Goal: Find specific page/section: Find specific page/section

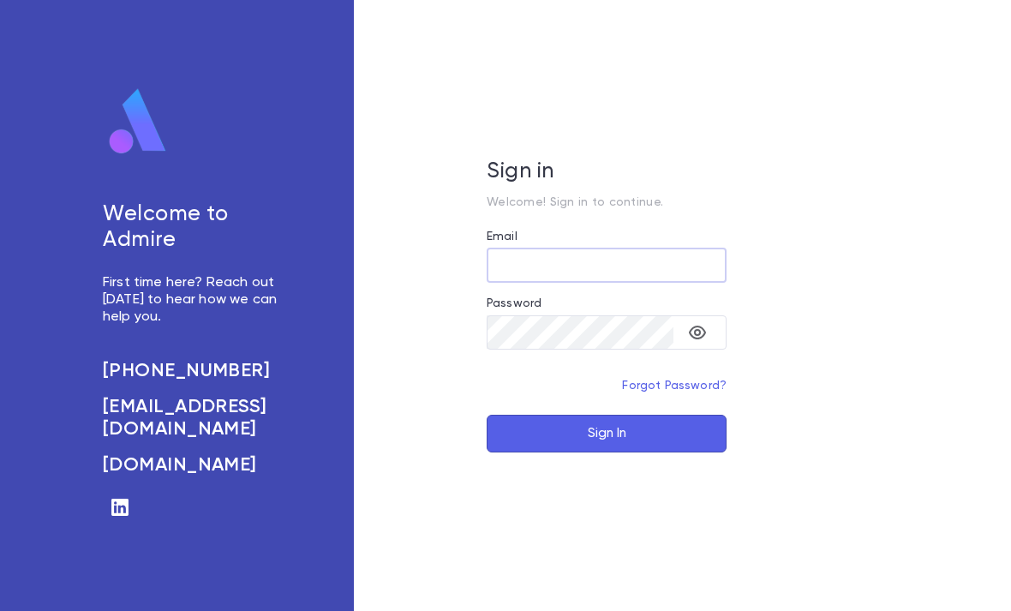
type input "**********"
click at [606, 452] on button "Sign In" at bounding box center [606, 434] width 240 height 38
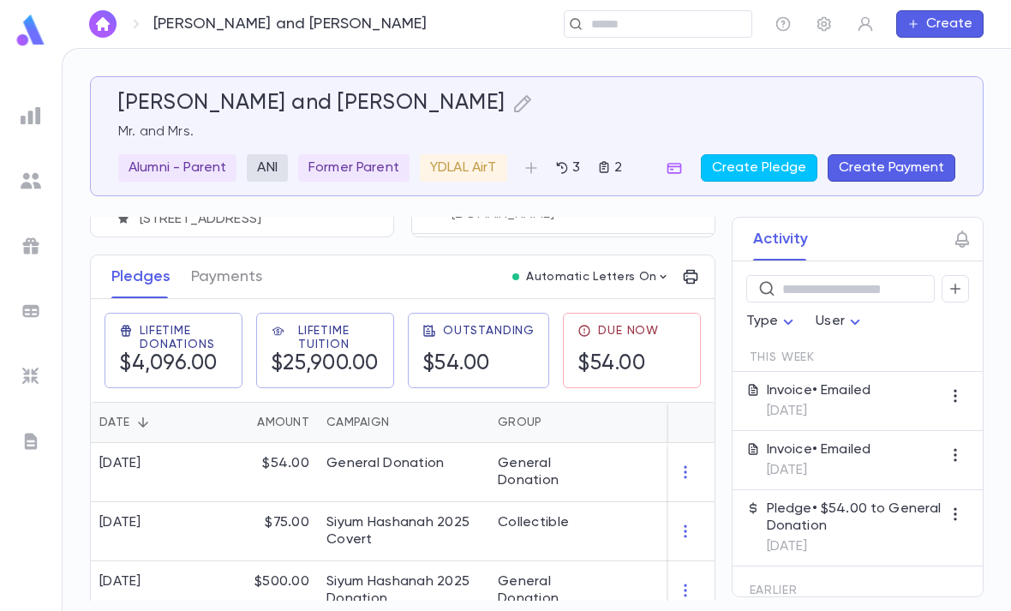
scroll to position [220, 0]
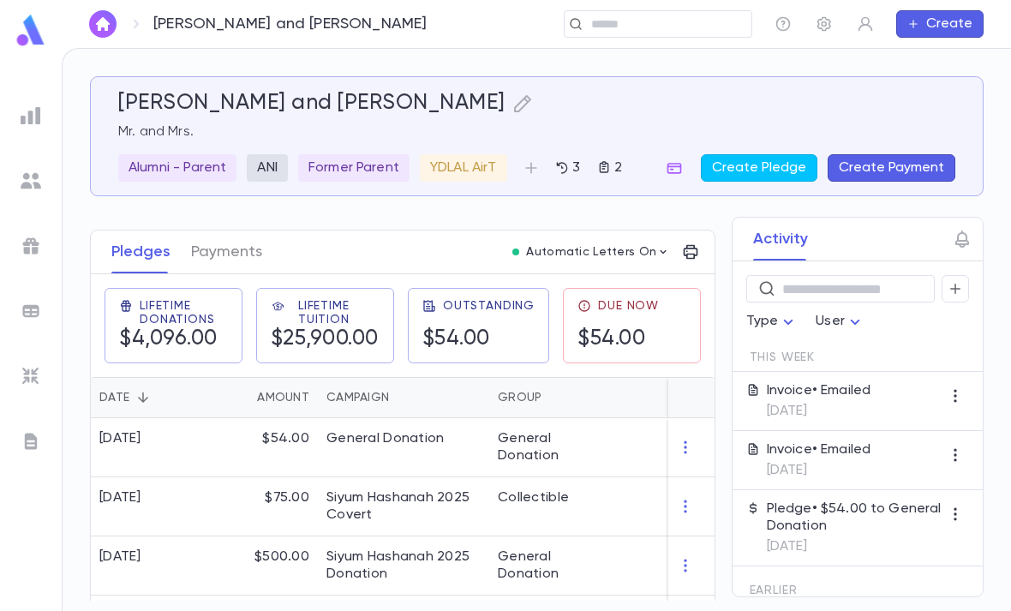
click at [856, 390] on p "Invoice • Emailed" at bounding box center [818, 390] width 104 height 17
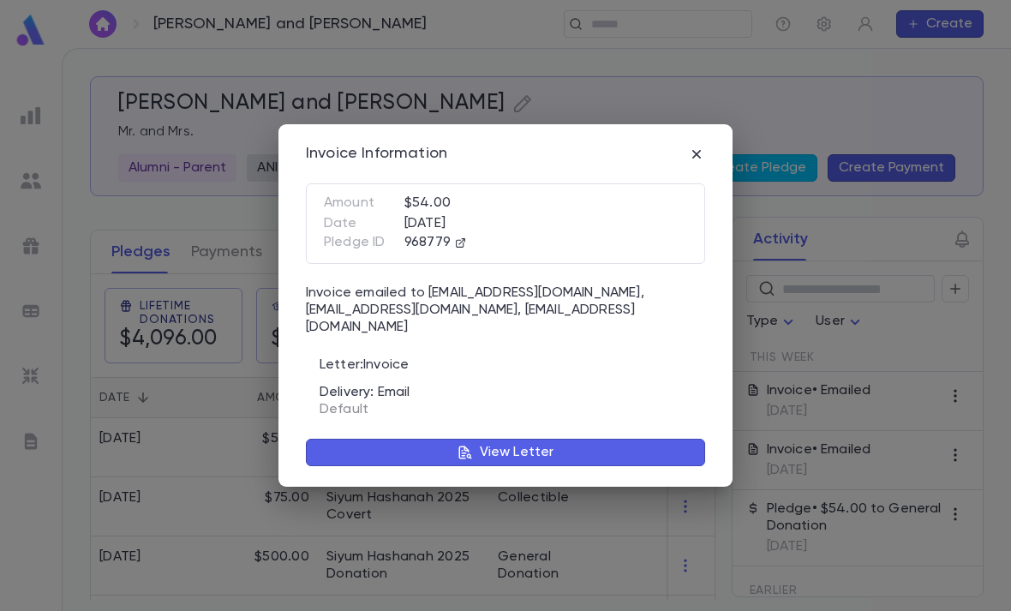
click at [697, 158] on icon "button" at bounding box center [696, 153] width 9 height 9
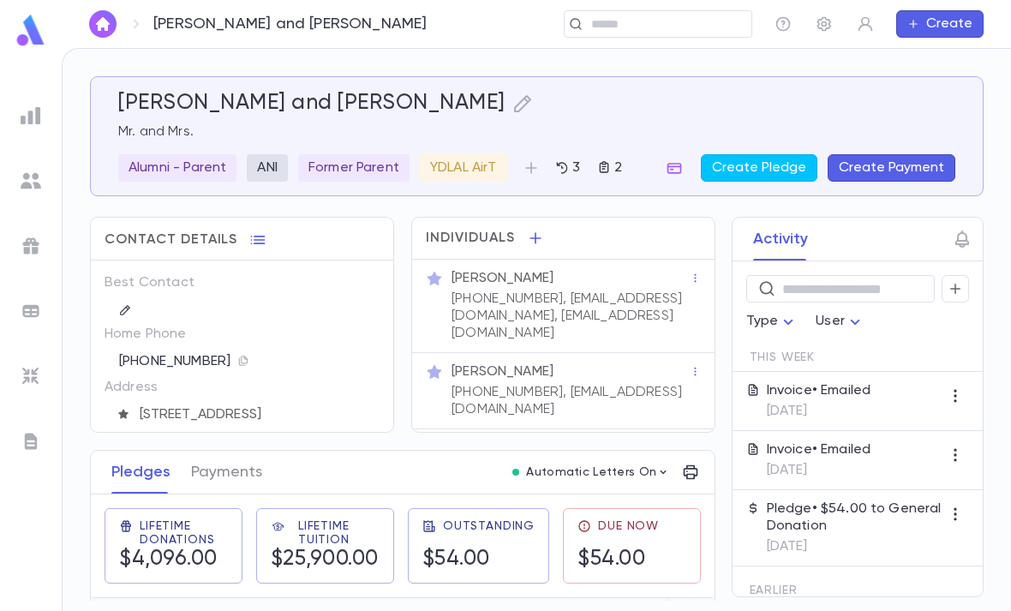
scroll to position [0, 0]
click at [696, 278] on icon "button" at bounding box center [695, 278] width 12 height 12
click at [645, 287] on div at bounding box center [505, 305] width 1011 height 611
click at [655, 295] on p "[PHONE_NUMBER], [EMAIL_ADDRESS][DOMAIN_NAME], [EMAIL_ADDRESS][DOMAIN_NAME]" at bounding box center [570, 315] width 238 height 51
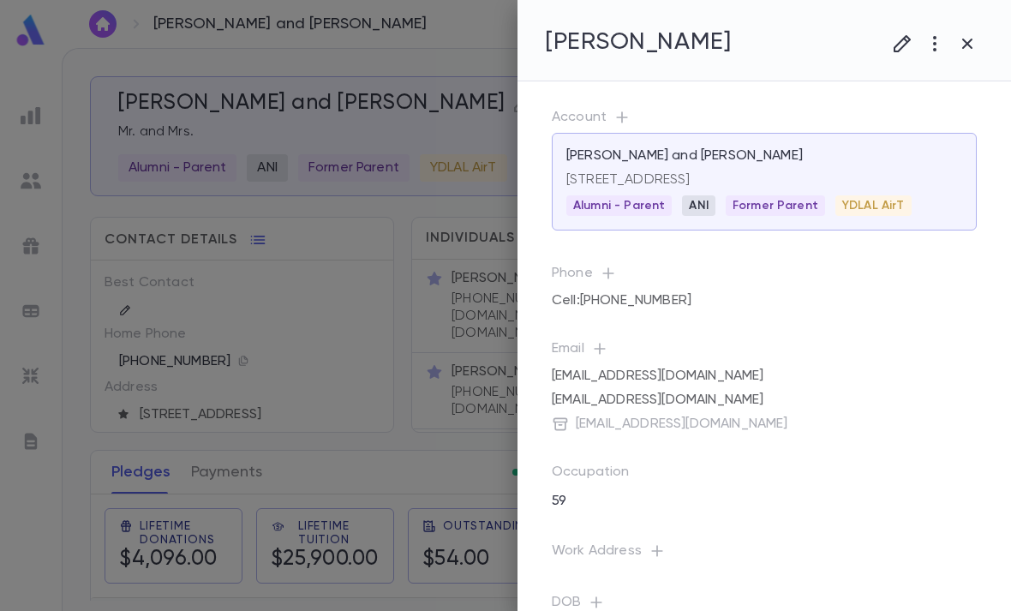
click at [721, 412] on div "[EMAIL_ADDRESS][DOMAIN_NAME]" at bounding box center [764, 400] width 425 height 24
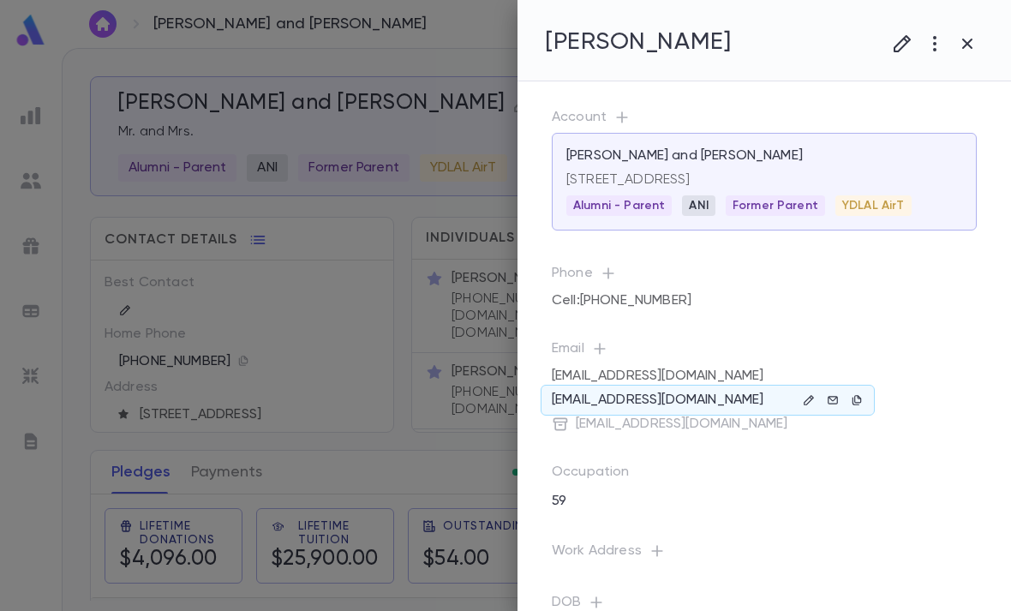
click at [814, 406] on icon "button" at bounding box center [808, 400] width 12 height 12
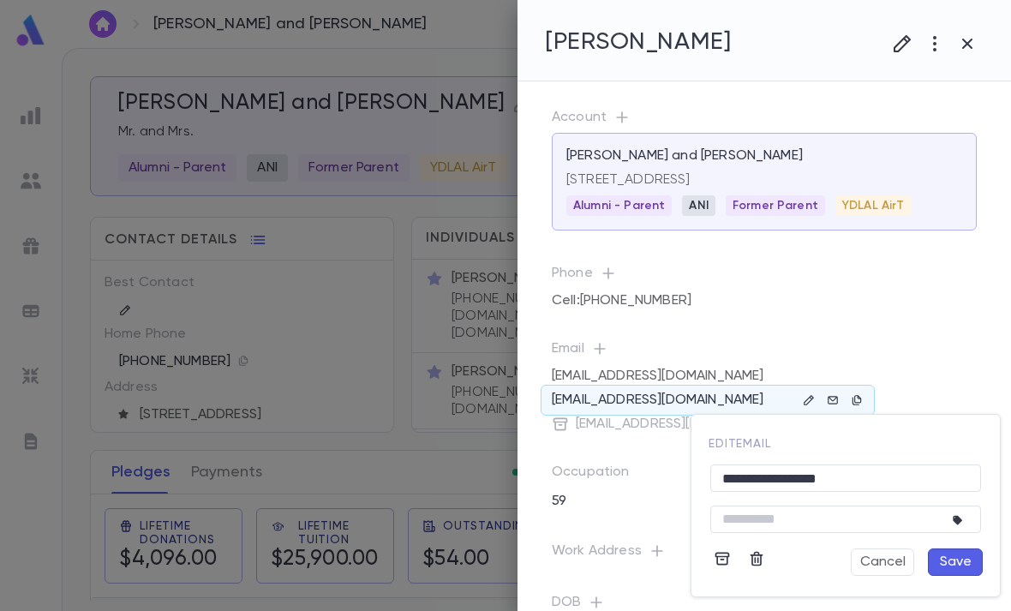
click at [721, 564] on icon "button" at bounding box center [722, 558] width 15 height 13
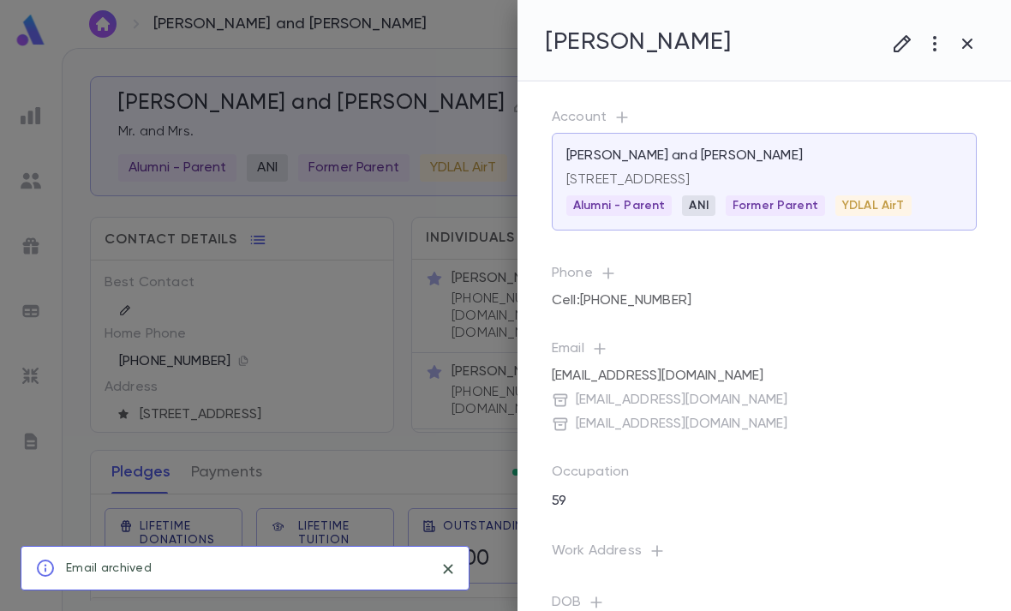
click at [470, 415] on div at bounding box center [505, 305] width 1011 height 611
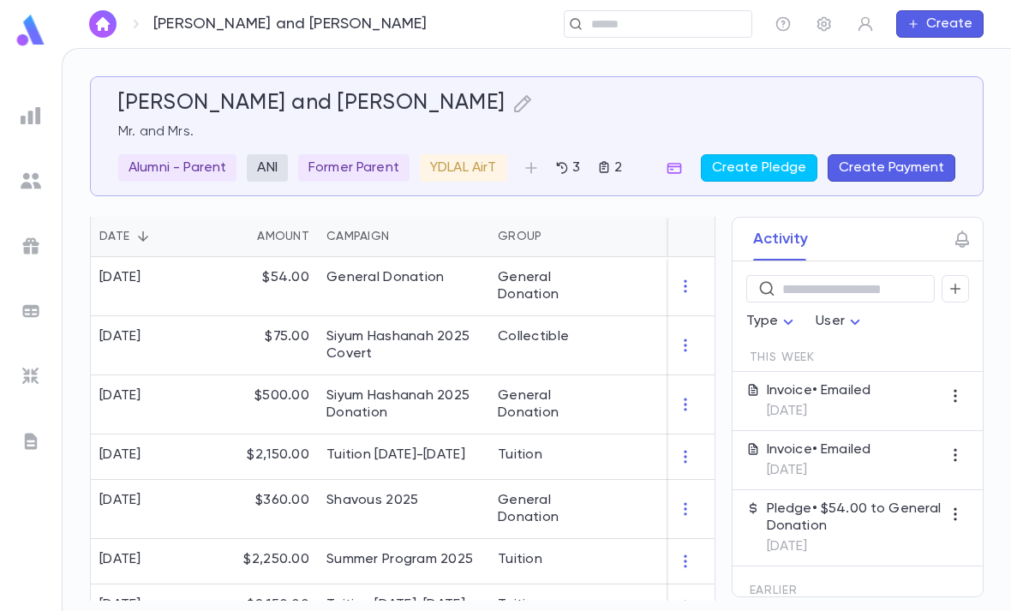
scroll to position [355, 0]
